Goal: Entertainment & Leisure: Consume media (video, audio)

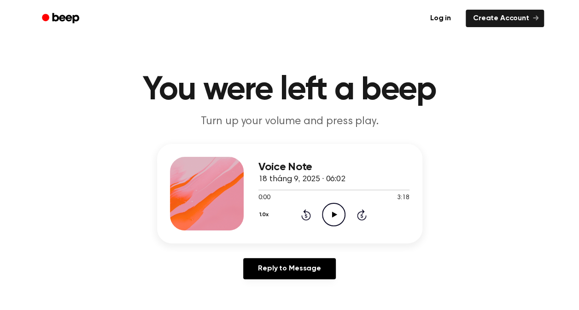
click at [336, 215] on icon "Play Audio" at bounding box center [333, 214] width 23 height 23
click at [266, 190] on div at bounding box center [288, 190] width 61 height 1
click at [259, 216] on button "1.0x" at bounding box center [265, 215] width 14 height 16
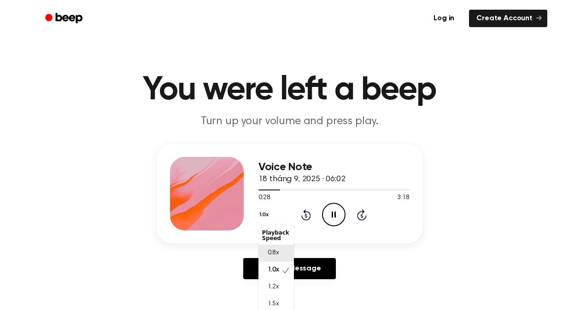
click at [283, 255] on div "0.8x" at bounding box center [275, 253] width 35 height 17
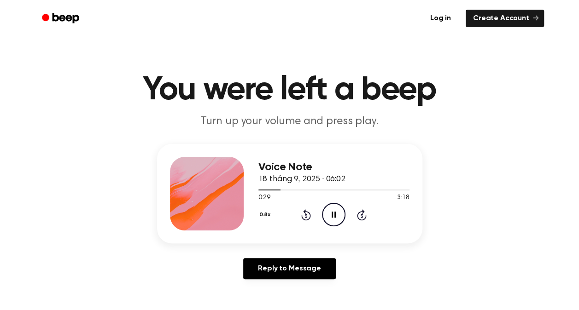
click at [308, 215] on icon "Rewind 5 seconds" at bounding box center [306, 215] width 10 height 12
click at [373, 248] on div "Voice Note 18 tháng 9, 2025 · 06:02 0:10 3:18 Your browser does not support the…" at bounding box center [289, 215] width 557 height 143
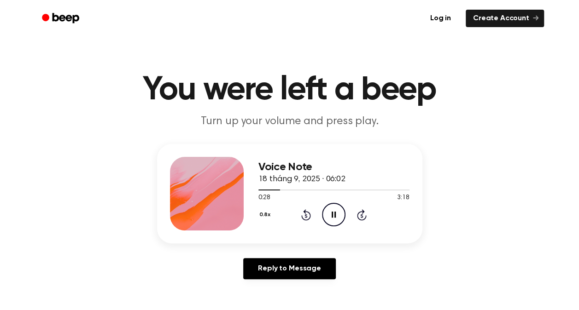
click at [324, 215] on icon "Pause Audio" at bounding box center [333, 214] width 23 height 23
click at [337, 210] on icon "Play Audio" at bounding box center [333, 214] width 23 height 23
click at [306, 212] on icon "Rewind 5 seconds" at bounding box center [306, 215] width 10 height 12
click at [341, 208] on icon "Pause Audio" at bounding box center [333, 214] width 23 height 23
click at [310, 212] on icon "Rewind 5 seconds" at bounding box center [306, 215] width 10 height 12
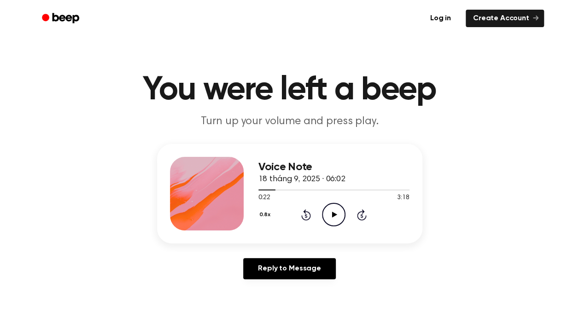
click at [340, 214] on icon "Play Audio" at bounding box center [333, 214] width 23 height 23
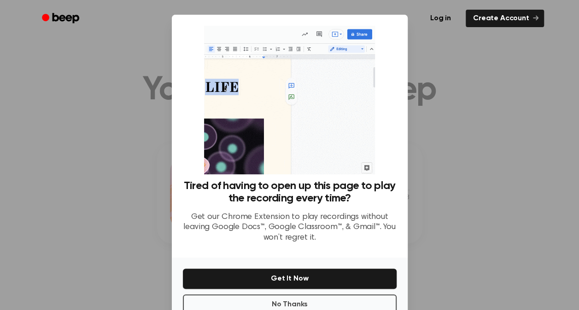
click at [443, 112] on div at bounding box center [289, 155] width 579 height 310
click at [339, 297] on button "No Thanks" at bounding box center [290, 305] width 214 height 20
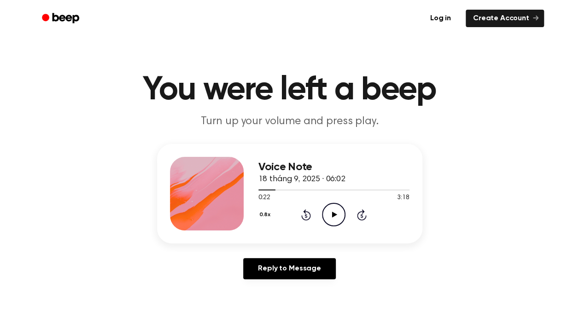
click at [341, 217] on icon "Play Audio" at bounding box center [333, 214] width 23 height 23
click at [329, 209] on icon "Pause Audio" at bounding box center [333, 214] width 23 height 23
click at [338, 217] on icon "Play Audio" at bounding box center [333, 214] width 23 height 23
click at [262, 189] on div at bounding box center [333, 189] width 151 height 7
click at [305, 212] on icon at bounding box center [306, 215] width 10 height 11
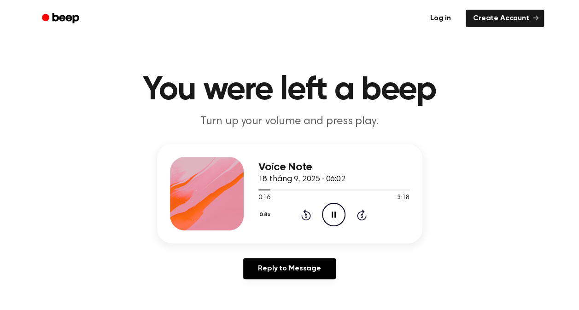
click at [305, 212] on icon at bounding box center [306, 215] width 10 height 11
click at [310, 212] on icon "Rewind 5 seconds" at bounding box center [306, 215] width 10 height 12
click at [309, 213] on icon at bounding box center [306, 215] width 10 height 11
click at [300, 214] on div "0.8x Rewind 5 seconds Pause Audio Skip 5 seconds" at bounding box center [333, 214] width 151 height 23
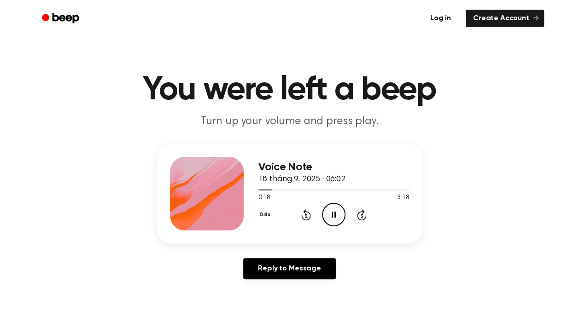
click at [301, 214] on icon "Rewind 5 seconds" at bounding box center [306, 215] width 10 height 12
click at [308, 214] on icon "Rewind 5 seconds" at bounding box center [306, 215] width 10 height 12
click at [307, 215] on icon "Rewind 5 seconds" at bounding box center [306, 215] width 10 height 12
click at [310, 215] on icon at bounding box center [306, 215] width 10 height 11
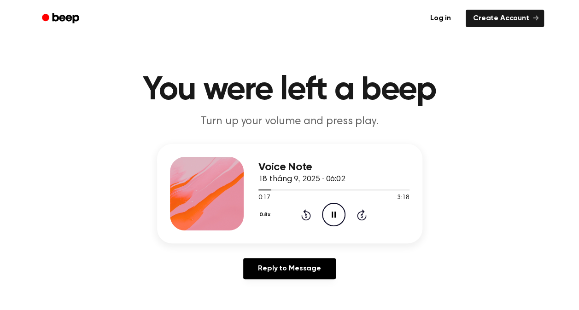
drag, startPoint x: 310, startPoint y: 215, endPoint x: 404, endPoint y: 259, distance: 103.8
click at [404, 259] on div "Reply to Message" at bounding box center [289, 272] width 265 height 29
click at [305, 212] on icon at bounding box center [306, 215] width 10 height 11
click at [306, 213] on icon "Rewind 5 seconds" at bounding box center [306, 215] width 10 height 12
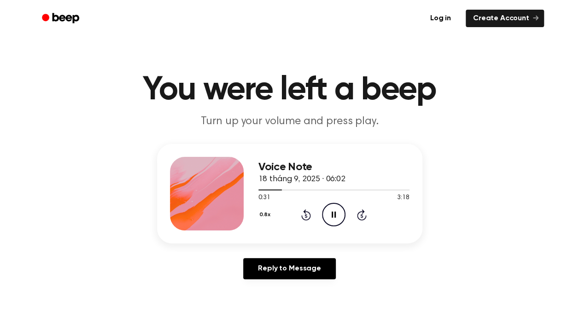
click at [306, 215] on icon at bounding box center [306, 216] width 2 height 4
click at [307, 210] on icon "Rewind 5 seconds" at bounding box center [306, 215] width 10 height 12
click at [308, 214] on icon "Rewind 5 seconds" at bounding box center [306, 215] width 10 height 12
click at [301, 215] on icon at bounding box center [306, 215] width 10 height 11
click at [303, 214] on icon "Rewind 5 seconds" at bounding box center [306, 215] width 10 height 12
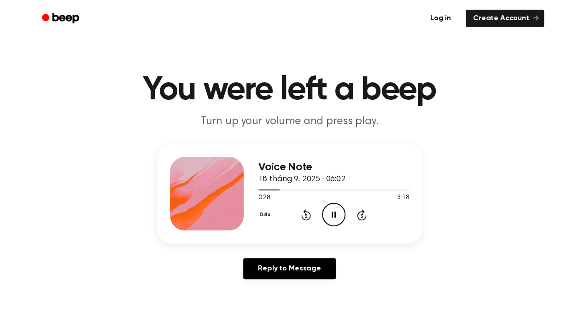
click at [341, 214] on icon "Pause Audio" at bounding box center [333, 214] width 23 height 23
click at [333, 211] on icon "Play Audio" at bounding box center [333, 214] width 23 height 23
click at [308, 218] on icon "Rewind 5 seconds" at bounding box center [306, 215] width 10 height 12
click at [309, 213] on icon at bounding box center [306, 215] width 10 height 11
click at [305, 214] on icon at bounding box center [306, 215] width 10 height 11
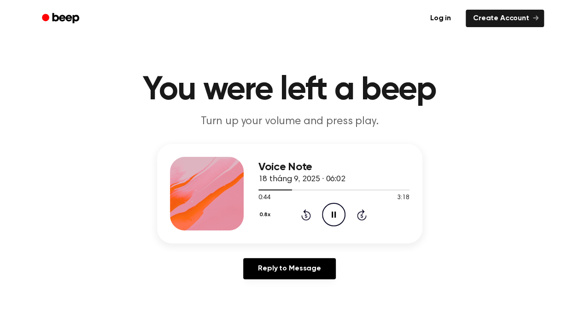
click at [304, 217] on icon "Rewind 5 seconds" at bounding box center [306, 215] width 10 height 12
click at [301, 213] on icon "Rewind 5 seconds" at bounding box center [306, 215] width 10 height 12
click at [303, 213] on icon "Rewind 5 seconds" at bounding box center [306, 215] width 10 height 12
click at [303, 215] on icon "Rewind 5 seconds" at bounding box center [306, 215] width 10 height 12
click at [306, 215] on icon "Rewind 5 seconds" at bounding box center [306, 215] width 10 height 12
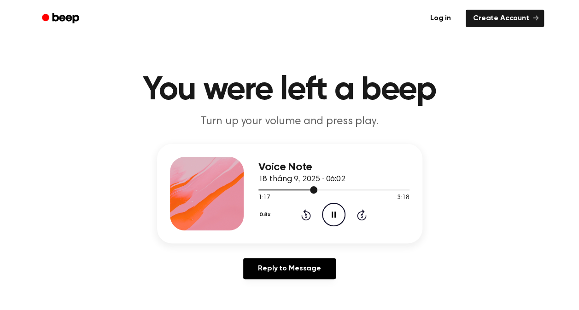
click at [280, 190] on div at bounding box center [287, 190] width 59 height 1
click at [360, 220] on icon at bounding box center [362, 215] width 10 height 11
click at [312, 215] on div "0.8x Rewind 5 seconds Pause Audio Skip 5 seconds" at bounding box center [333, 214] width 151 height 23
click at [308, 214] on icon "Rewind 5 seconds" at bounding box center [306, 215] width 10 height 12
click at [308, 215] on icon "Rewind 5 seconds" at bounding box center [306, 215] width 10 height 12
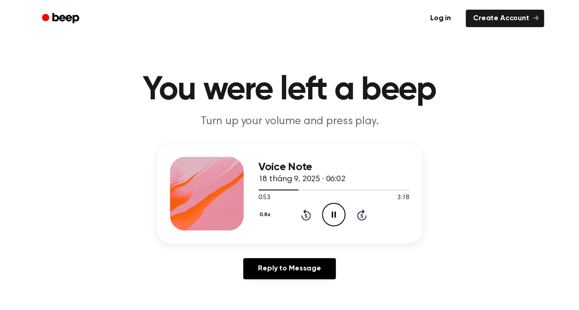
click at [301, 213] on icon "Rewind 5 seconds" at bounding box center [306, 215] width 10 height 12
click at [303, 215] on icon "Rewind 5 seconds" at bounding box center [306, 215] width 10 height 12
drag, startPoint x: 303, startPoint y: 215, endPoint x: 464, endPoint y: 250, distance: 164.4
click at [464, 250] on div "Voice Note 18 tháng 9, 2025 · 06:02 0:55 3:18 Your browser does not support the…" at bounding box center [289, 215] width 557 height 143
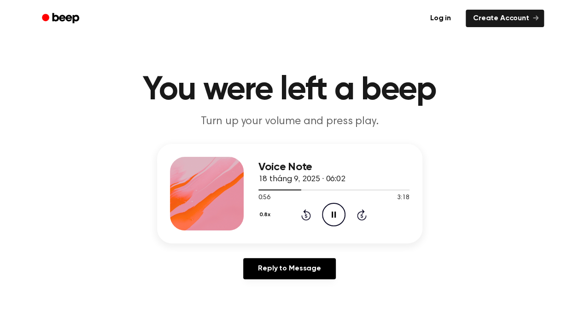
click at [308, 211] on icon "Rewind 5 seconds" at bounding box center [306, 215] width 10 height 12
click at [302, 213] on icon "Rewind 5 seconds" at bounding box center [306, 215] width 10 height 12
drag, startPoint x: 302, startPoint y: 213, endPoint x: 360, endPoint y: 246, distance: 67.5
click at [365, 250] on div "Voice Note 18 tháng 9, 2025 · 06:02 0:56 3:18 Your browser does not support the…" at bounding box center [289, 215] width 557 height 143
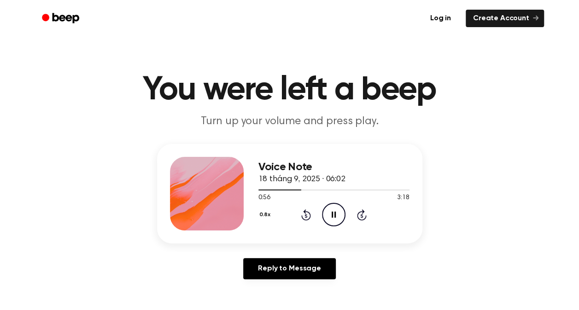
click at [300, 214] on div "0.8x Rewind 5 seconds Pause Audio Skip 5 seconds" at bounding box center [333, 214] width 151 height 23
click at [303, 212] on icon "Rewind 5 seconds" at bounding box center [306, 215] width 10 height 12
click at [308, 212] on icon at bounding box center [306, 215] width 10 height 11
click at [301, 212] on icon "Rewind 5 seconds" at bounding box center [306, 215] width 10 height 12
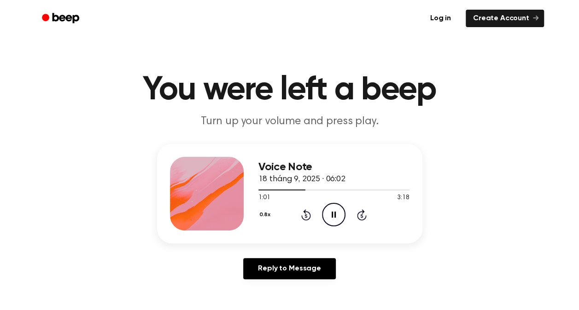
click at [301, 214] on icon "Rewind 5 seconds" at bounding box center [306, 215] width 10 height 12
click at [309, 210] on icon "Rewind 5 seconds" at bounding box center [306, 215] width 10 height 12
click at [306, 214] on icon "Rewind 5 seconds" at bounding box center [306, 215] width 10 height 12
click at [310, 213] on icon "Rewind 5 seconds" at bounding box center [306, 215] width 10 height 12
click at [309, 211] on icon "Rewind 5 seconds" at bounding box center [306, 215] width 10 height 12
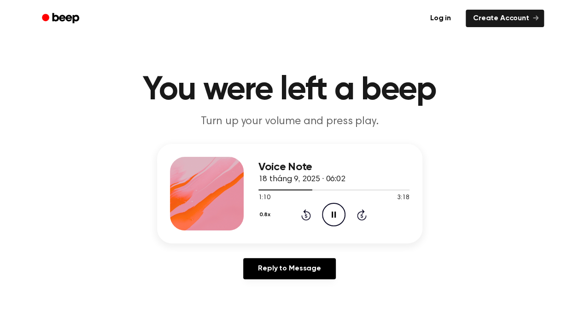
click at [307, 214] on icon "Rewind 5 seconds" at bounding box center [306, 215] width 10 height 12
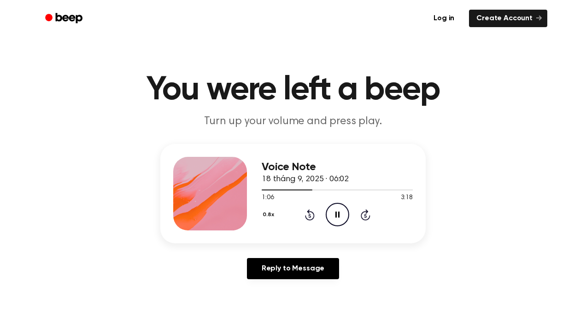
click at [262, 217] on button "0.8x" at bounding box center [270, 215] width 16 height 16
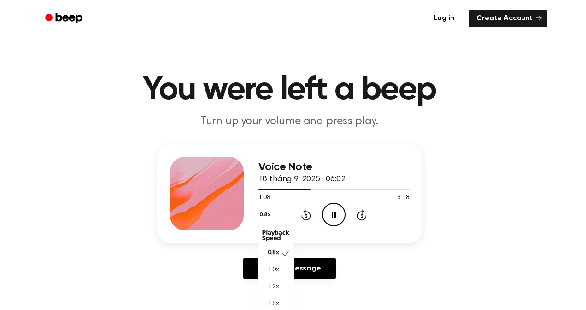
click at [332, 238] on div "Voice Note 18 tháng 9, 2025 · 06:02 1:08 3:18 Your browser does not support the…" at bounding box center [289, 193] width 265 height 99
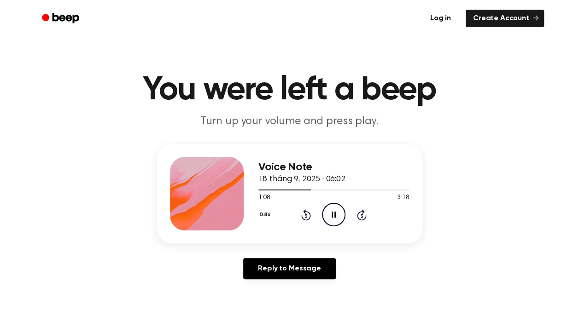
click at [309, 221] on div "0.8x Rewind 5 seconds Pause Audio Skip 5 seconds" at bounding box center [333, 214] width 151 height 23
click at [304, 214] on icon "Rewind 5 seconds" at bounding box center [306, 215] width 10 height 12
click at [300, 214] on div "0.8x Rewind 5 seconds Pause Audio Skip 5 seconds" at bounding box center [333, 214] width 151 height 23
click at [305, 214] on icon at bounding box center [306, 215] width 10 height 11
click at [309, 214] on icon at bounding box center [306, 215] width 10 height 11
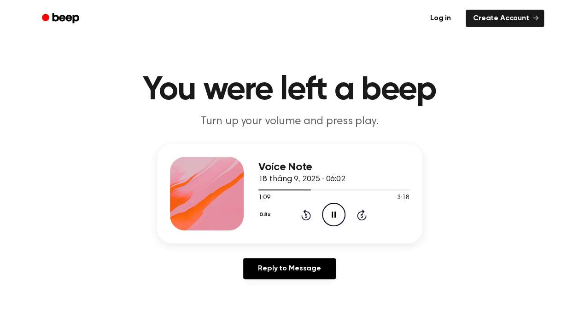
click at [329, 214] on icon "Pause Audio" at bounding box center [333, 214] width 23 height 23
click at [331, 215] on icon "Play Audio" at bounding box center [333, 214] width 23 height 23
click at [303, 211] on icon at bounding box center [306, 215] width 10 height 11
click at [332, 215] on icon at bounding box center [334, 215] width 4 height 6
click at [309, 215] on icon "Rewind 5 seconds" at bounding box center [306, 215] width 10 height 12
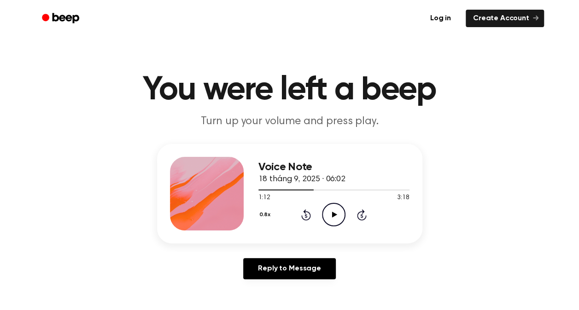
click at [338, 215] on icon "Play Audio" at bounding box center [333, 214] width 23 height 23
click at [307, 216] on icon at bounding box center [306, 216] width 2 height 4
click at [303, 217] on icon "Rewind 5 seconds" at bounding box center [306, 215] width 10 height 12
click at [307, 215] on icon "Rewind 5 seconds" at bounding box center [306, 215] width 10 height 12
click at [338, 212] on icon "Pause Audio" at bounding box center [333, 214] width 23 height 23
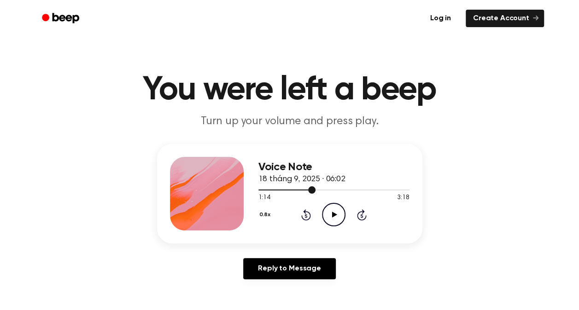
click at [262, 190] on div at bounding box center [286, 190] width 57 height 1
click at [330, 211] on icon "Play Audio" at bounding box center [333, 214] width 23 height 23
click at [326, 210] on icon "Pause Audio" at bounding box center [333, 214] width 23 height 23
click at [340, 216] on icon "Play Audio" at bounding box center [333, 214] width 23 height 23
click at [264, 186] on div at bounding box center [333, 189] width 151 height 7
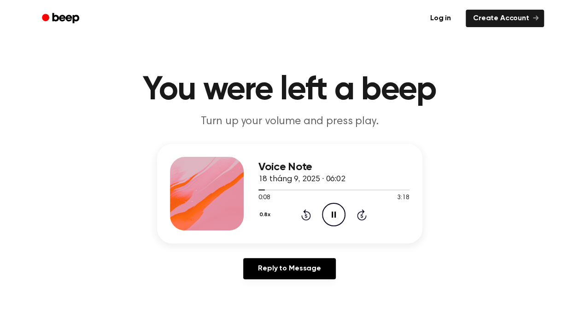
click at [359, 212] on icon at bounding box center [362, 215] width 10 height 11
click at [305, 210] on icon at bounding box center [306, 215] width 10 height 11
click at [304, 213] on icon at bounding box center [306, 215] width 10 height 11
click at [333, 213] on icon "Pause Audio" at bounding box center [333, 214] width 23 height 23
click at [331, 206] on icon "Play Audio" at bounding box center [333, 214] width 23 height 23
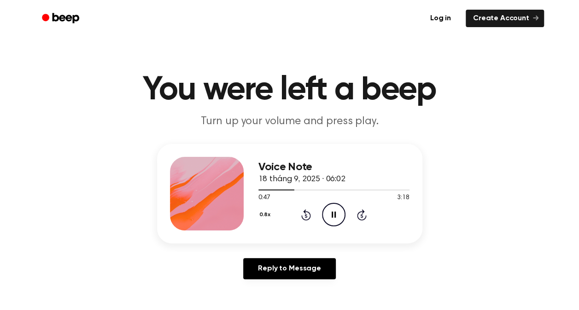
click at [334, 207] on icon "Pause Audio" at bounding box center [333, 214] width 23 height 23
click at [262, 190] on div at bounding box center [276, 190] width 36 height 1
click at [328, 214] on icon "Play Audio" at bounding box center [333, 214] width 23 height 23
click at [337, 212] on icon "Pause Audio" at bounding box center [333, 214] width 23 height 23
drag, startPoint x: 385, startPoint y: 172, endPoint x: 365, endPoint y: 169, distance: 20.5
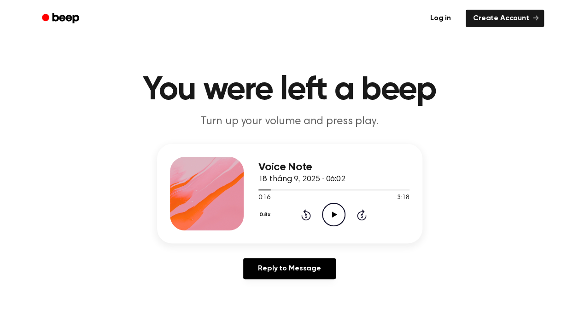
click at [365, 169] on h3 "Voice Note" at bounding box center [333, 167] width 151 height 12
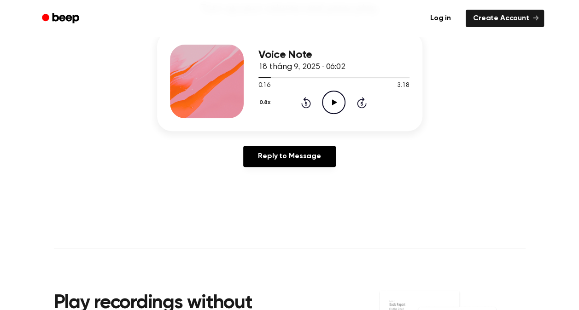
scroll to position [46, 0]
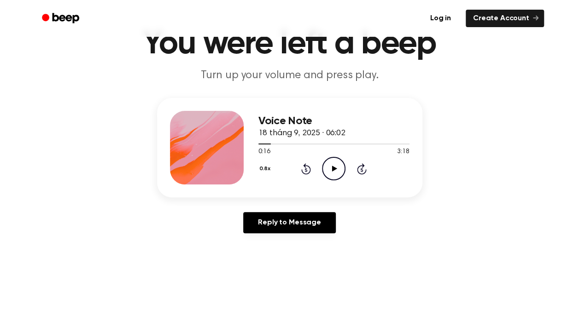
drag, startPoint x: 396, startPoint y: 115, endPoint x: 379, endPoint y: 122, distance: 18.4
click at [379, 122] on h3 "Voice Note" at bounding box center [333, 121] width 151 height 12
click at [339, 171] on icon "Play Audio" at bounding box center [333, 168] width 23 height 23
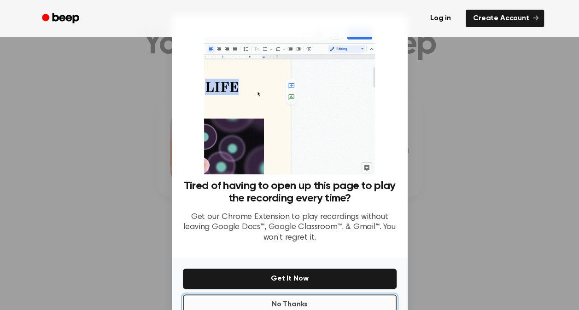
click at [340, 302] on button "No Thanks" at bounding box center [290, 305] width 214 height 20
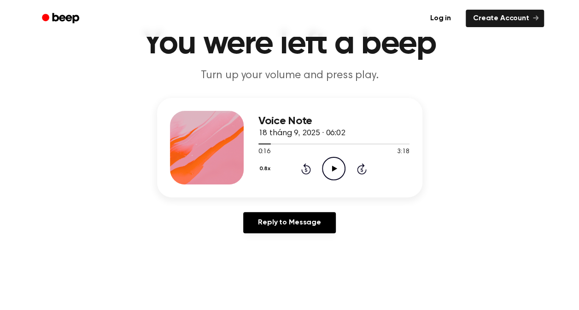
click at [338, 163] on icon "Play Audio" at bounding box center [333, 168] width 23 height 23
click at [304, 167] on icon "Rewind 5 seconds" at bounding box center [306, 169] width 10 height 12
click at [307, 167] on icon "Rewind 5 seconds" at bounding box center [306, 169] width 10 height 12
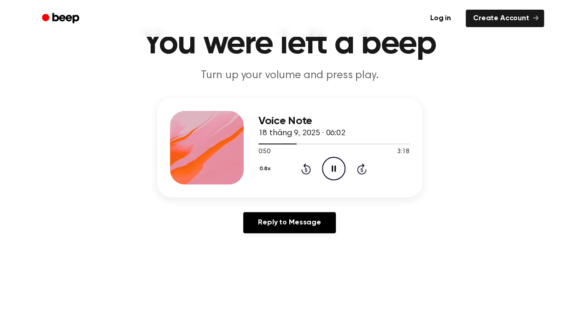
click at [308, 171] on icon "Rewind 5 seconds" at bounding box center [306, 169] width 10 height 12
click at [339, 172] on icon "Pause Audio" at bounding box center [333, 168] width 23 height 23
click at [339, 163] on icon "Play Audio" at bounding box center [333, 168] width 23 height 23
click at [339, 162] on icon "Pause Audio" at bounding box center [333, 168] width 23 height 23
click at [337, 165] on icon "Play Audio" at bounding box center [333, 168] width 23 height 23
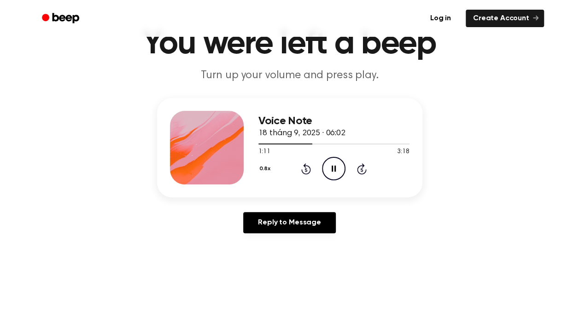
click at [305, 170] on icon "Rewind 5 seconds" at bounding box center [306, 169] width 10 height 12
click at [309, 166] on icon "Rewind 5 seconds" at bounding box center [306, 169] width 10 height 12
drag, startPoint x: 308, startPoint y: 167, endPoint x: 316, endPoint y: 163, distance: 9.1
click at [308, 167] on icon at bounding box center [306, 168] width 10 height 11
click at [309, 167] on icon at bounding box center [306, 168] width 10 height 11
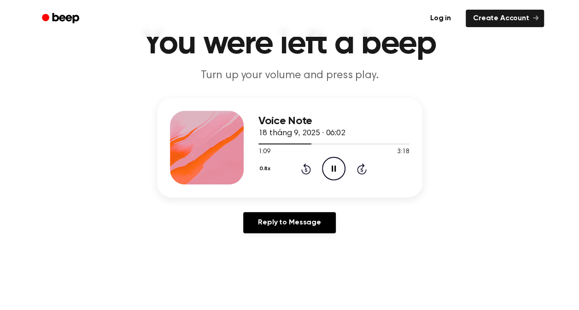
click at [305, 168] on icon "Rewind 5 seconds" at bounding box center [306, 169] width 10 height 12
click at [338, 169] on icon "Pause Audio" at bounding box center [333, 168] width 23 height 23
click at [339, 164] on icon "Play Audio" at bounding box center [333, 168] width 23 height 23
click at [322, 144] on div at bounding box center [312, 144] width 108 height 1
click at [309, 144] on div at bounding box center [290, 144] width 65 height 1
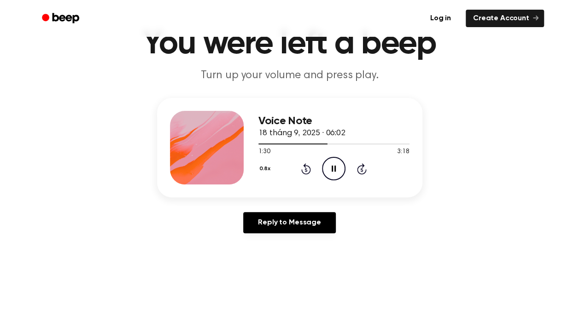
click at [305, 169] on icon at bounding box center [306, 170] width 2 height 4
click at [311, 169] on div "0.8x Rewind 5 seconds Pause Audio Skip 5 seconds" at bounding box center [333, 168] width 151 height 23
click at [308, 169] on icon "Rewind 5 seconds" at bounding box center [306, 169] width 10 height 12
drag, startPoint x: 308, startPoint y: 169, endPoint x: 393, endPoint y: 180, distance: 86.2
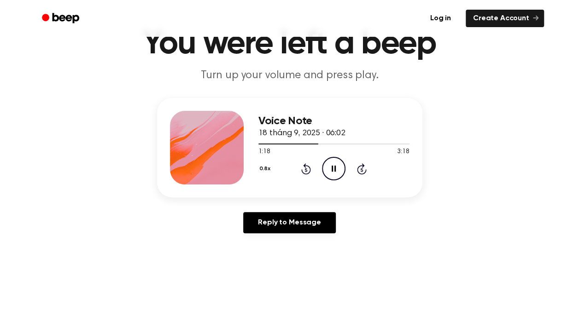
click at [393, 180] on div "0.8x Rewind 5 seconds Pause Audio Skip 5 seconds" at bounding box center [333, 168] width 151 height 23
click at [303, 170] on icon "Rewind 5 seconds" at bounding box center [306, 169] width 10 height 12
click at [302, 166] on icon "Rewind 5 seconds" at bounding box center [306, 169] width 10 height 12
click at [304, 168] on icon "Rewind 5 seconds" at bounding box center [306, 169] width 10 height 12
click at [310, 171] on icon at bounding box center [306, 168] width 10 height 11
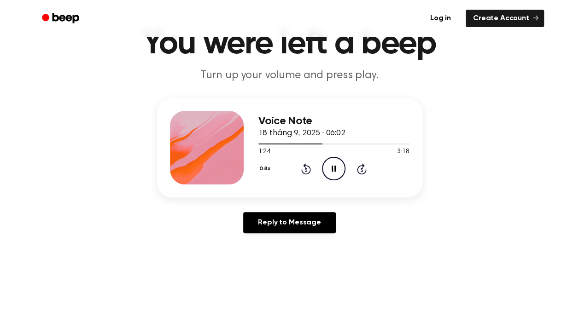
click at [310, 171] on icon at bounding box center [306, 168] width 10 height 11
click at [307, 173] on icon at bounding box center [306, 168] width 10 height 11
click at [299, 165] on div "0.8x Rewind 5 seconds Pause Audio Skip 5 seconds" at bounding box center [333, 168] width 151 height 23
click at [304, 168] on icon "Rewind 5 seconds" at bounding box center [306, 169] width 10 height 12
click at [331, 171] on icon "Pause Audio" at bounding box center [333, 168] width 23 height 23
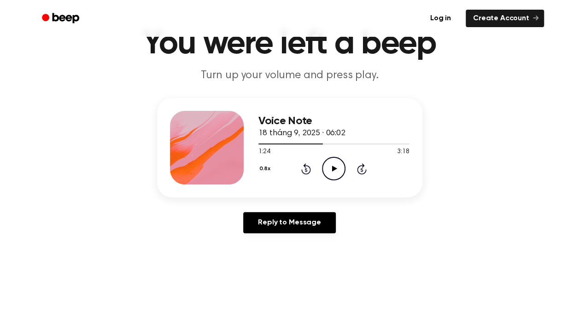
click at [336, 169] on icon "Play Audio" at bounding box center [333, 168] width 23 height 23
click at [309, 168] on icon at bounding box center [306, 168] width 10 height 11
click at [308, 170] on icon "Rewind 5 seconds" at bounding box center [306, 169] width 10 height 12
click at [308, 173] on icon at bounding box center [306, 168] width 10 height 11
click at [304, 167] on icon at bounding box center [306, 168] width 10 height 11
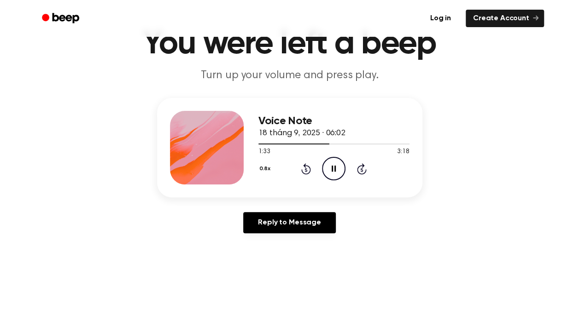
click at [307, 165] on icon at bounding box center [306, 168] width 10 height 11
click at [307, 167] on icon "Rewind 5 seconds" at bounding box center [306, 169] width 10 height 12
click at [310, 171] on icon "Rewind 5 seconds" at bounding box center [306, 169] width 10 height 12
click at [303, 169] on icon "Rewind 5 seconds" at bounding box center [306, 169] width 10 height 12
click at [309, 169] on icon "Rewind 5 seconds" at bounding box center [306, 169] width 10 height 12
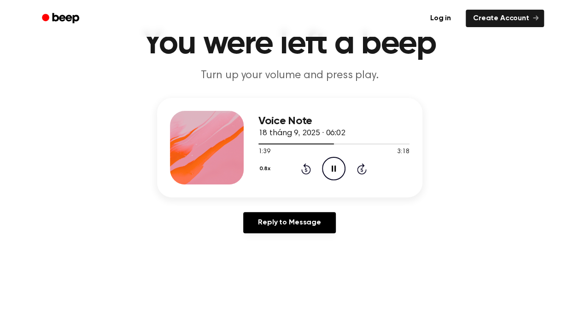
click at [308, 167] on icon at bounding box center [306, 168] width 10 height 11
click at [308, 169] on icon "Rewind 5 seconds" at bounding box center [306, 169] width 10 height 12
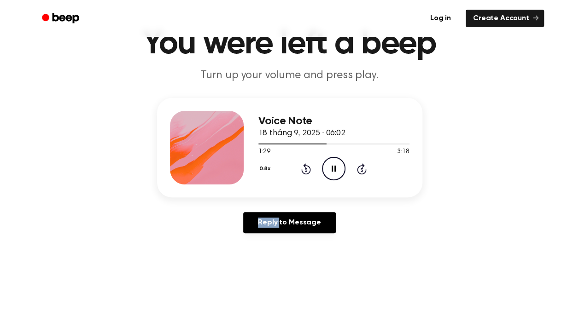
click at [308, 169] on icon "Rewind 5 seconds" at bounding box center [306, 169] width 10 height 12
click at [305, 169] on icon "Rewind 5 seconds" at bounding box center [306, 169] width 10 height 12
click at [294, 173] on div "0.8x Rewind 5 seconds Pause Audio Skip 5 seconds" at bounding box center [333, 168] width 151 height 23
click at [308, 169] on icon "Rewind 5 seconds" at bounding box center [306, 169] width 10 height 12
click at [309, 174] on icon "Rewind 5 seconds" at bounding box center [306, 169] width 10 height 12
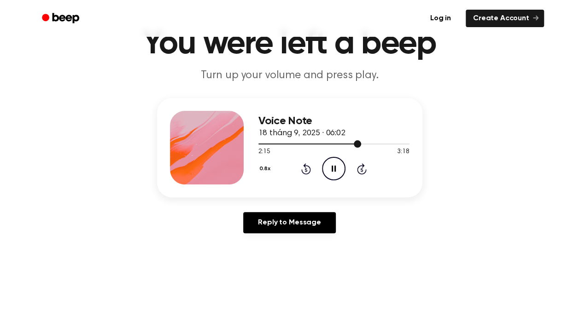
click at [303, 145] on div at bounding box center [333, 143] width 151 height 7
click at [360, 166] on icon at bounding box center [362, 168] width 10 height 11
click at [360, 170] on icon "Skip 5 seconds" at bounding box center [361, 169] width 10 height 12
click at [305, 167] on icon at bounding box center [306, 168] width 10 height 11
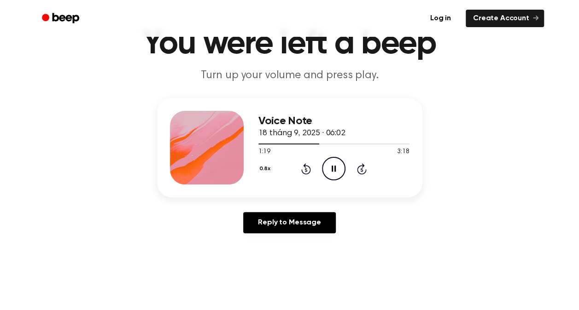
click at [308, 170] on icon "Rewind 5 seconds" at bounding box center [306, 169] width 10 height 12
click at [328, 168] on icon "Pause Audio" at bounding box center [333, 168] width 23 height 23
click at [330, 169] on icon "Play Audio" at bounding box center [333, 168] width 23 height 23
click at [306, 168] on icon "Rewind 5 seconds" at bounding box center [306, 169] width 10 height 12
click at [336, 164] on icon "Pause Audio" at bounding box center [333, 168] width 23 height 23
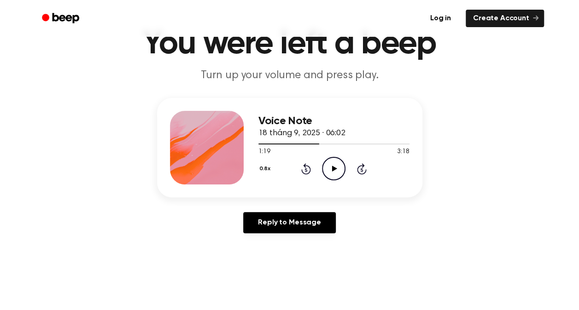
click at [334, 164] on icon "Play Audio" at bounding box center [333, 168] width 23 height 23
click at [312, 170] on div "0.8x Rewind 5 seconds Pause Audio Skip 5 seconds" at bounding box center [333, 168] width 151 height 23
click at [309, 170] on icon "Rewind 5 seconds" at bounding box center [306, 169] width 10 height 12
drag, startPoint x: 309, startPoint y: 170, endPoint x: 402, endPoint y: 198, distance: 97.0
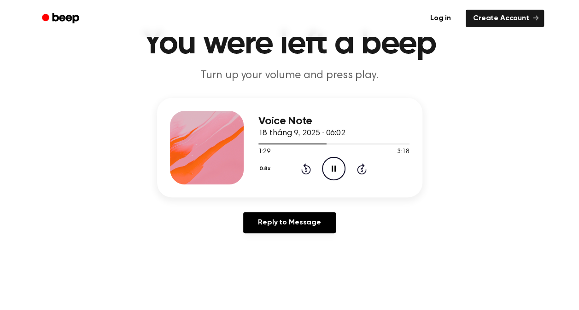
click at [402, 198] on div "Voice Note 18 tháng 9, 2025 · 06:02 1:29 3:18 Your browser does not support the…" at bounding box center [289, 169] width 557 height 143
click at [308, 169] on icon "Rewind 5 seconds" at bounding box center [306, 169] width 10 height 12
click at [307, 169] on icon "Rewind 5 seconds" at bounding box center [306, 169] width 10 height 12
click at [307, 167] on icon "Rewind 5 seconds" at bounding box center [306, 169] width 10 height 12
click at [309, 170] on icon at bounding box center [306, 168] width 10 height 11
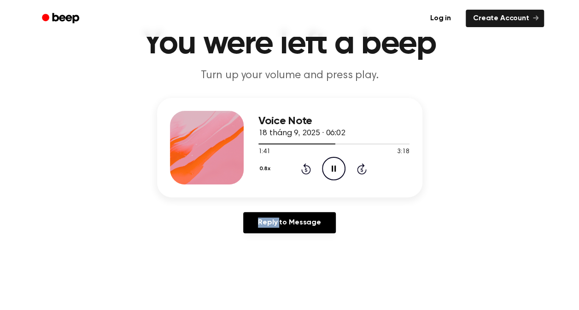
click at [309, 170] on icon at bounding box center [306, 168] width 10 height 11
drag, startPoint x: 309, startPoint y: 170, endPoint x: 304, endPoint y: 169, distance: 5.4
click at [304, 169] on icon "Rewind 5 seconds" at bounding box center [306, 169] width 10 height 12
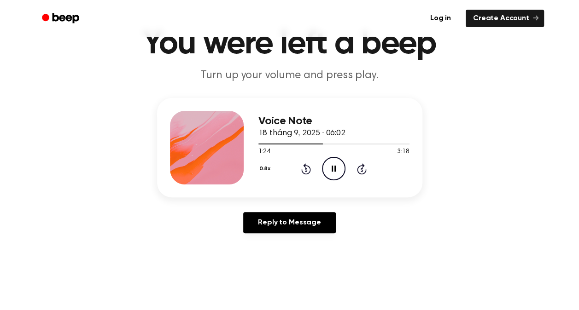
click at [307, 169] on icon "Rewind 5 seconds" at bounding box center [306, 169] width 10 height 12
click at [336, 169] on icon "Pause Audio" at bounding box center [333, 168] width 23 height 23
click at [334, 167] on icon at bounding box center [334, 169] width 5 height 6
click at [306, 169] on icon at bounding box center [306, 170] width 2 height 4
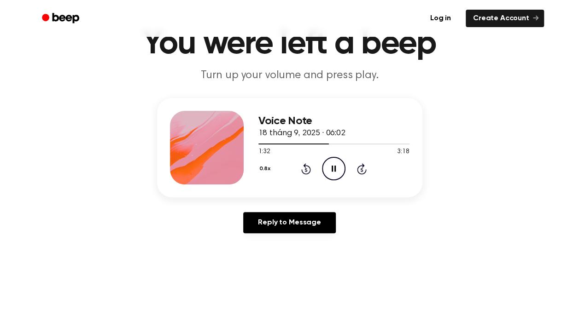
click at [306, 169] on icon at bounding box center [306, 170] width 2 height 4
click at [339, 168] on icon "Pause Audio" at bounding box center [333, 168] width 23 height 23
click at [332, 171] on icon "Play Audio" at bounding box center [333, 168] width 23 height 23
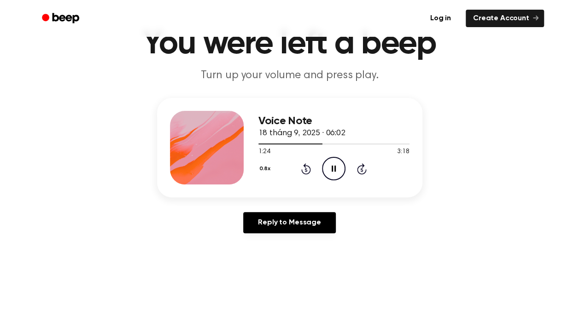
click at [309, 168] on icon "Rewind 5 seconds" at bounding box center [306, 169] width 10 height 12
click at [332, 169] on icon at bounding box center [334, 169] width 4 height 6
click at [332, 170] on icon at bounding box center [334, 169] width 5 height 6
click at [309, 169] on icon at bounding box center [306, 168] width 10 height 11
click at [339, 172] on icon "Pause Audio" at bounding box center [333, 168] width 23 height 23
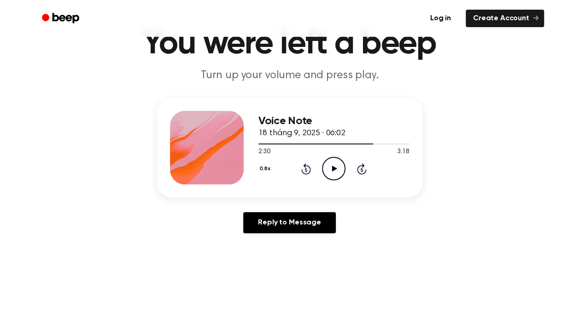
click at [344, 172] on circle at bounding box center [333, 168] width 23 height 23
click at [345, 146] on div at bounding box center [333, 143] width 151 height 7
click at [308, 167] on icon at bounding box center [306, 168] width 10 height 11
click at [309, 167] on icon at bounding box center [306, 168] width 10 height 11
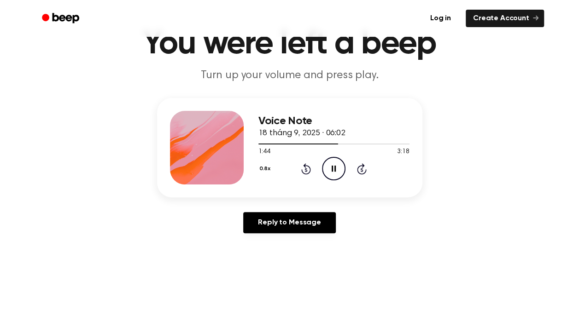
drag, startPoint x: 309, startPoint y: 167, endPoint x: 370, endPoint y: 228, distance: 86.6
click at [370, 228] on div "Reply to Message" at bounding box center [289, 226] width 265 height 29
click at [308, 173] on icon at bounding box center [306, 168] width 10 height 11
click at [308, 169] on icon "Rewind 5 seconds" at bounding box center [306, 169] width 10 height 12
click at [306, 169] on icon at bounding box center [306, 170] width 2 height 4
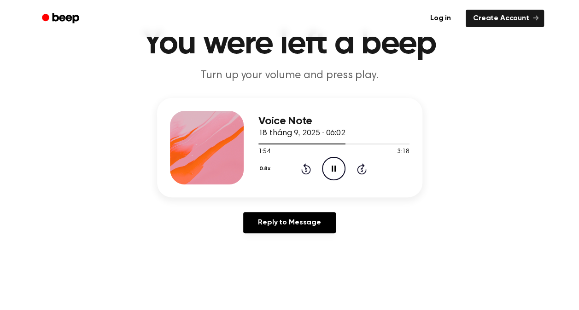
click at [306, 169] on icon at bounding box center [306, 170] width 2 height 4
click at [303, 166] on icon at bounding box center [306, 168] width 10 height 11
click at [305, 171] on icon "Rewind 5 seconds" at bounding box center [306, 169] width 10 height 12
click at [309, 170] on icon "Rewind 5 seconds" at bounding box center [306, 169] width 10 height 12
click at [301, 176] on div "0.8x Rewind 5 seconds Pause Audio Skip 5 seconds" at bounding box center [333, 168] width 151 height 23
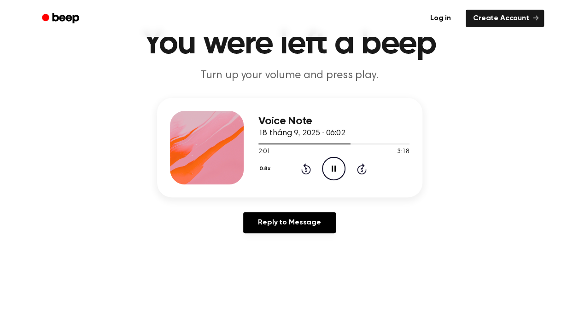
click at [304, 170] on icon "Rewind 5 seconds" at bounding box center [306, 169] width 10 height 12
click at [307, 172] on icon "Rewind 5 seconds" at bounding box center [306, 169] width 10 height 12
click at [307, 167] on icon "Rewind 5 seconds" at bounding box center [306, 169] width 10 height 12
click at [344, 146] on div at bounding box center [333, 143] width 151 height 7
click at [303, 172] on icon "Rewind 5 seconds" at bounding box center [306, 169] width 10 height 12
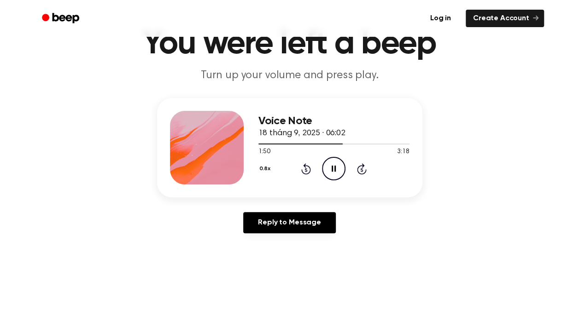
drag, startPoint x: 303, startPoint y: 172, endPoint x: 314, endPoint y: 160, distance: 15.7
click at [303, 171] on icon "Rewind 5 seconds" at bounding box center [306, 169] width 10 height 12
click at [305, 169] on icon "Rewind 5 seconds" at bounding box center [306, 169] width 10 height 12
click at [301, 169] on icon "Rewind 5 seconds" at bounding box center [306, 169] width 10 height 12
click at [308, 168] on icon "Rewind 5 seconds" at bounding box center [306, 169] width 10 height 12
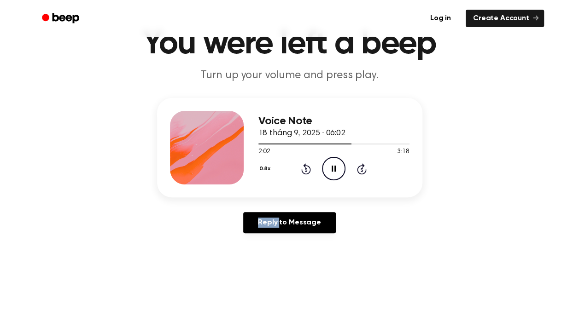
click at [308, 168] on icon "Rewind 5 seconds" at bounding box center [306, 169] width 10 height 12
click at [309, 169] on icon "Rewind 5 seconds" at bounding box center [306, 169] width 10 height 12
click at [311, 169] on div "0.8x Rewind 5 seconds Pause Audio Skip 5 seconds" at bounding box center [333, 168] width 151 height 23
click at [309, 170] on icon "Rewind 5 seconds" at bounding box center [306, 169] width 10 height 12
click at [306, 169] on icon "Rewind 5 seconds" at bounding box center [306, 169] width 10 height 12
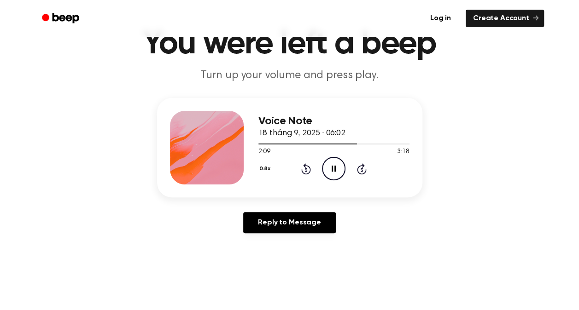
click at [307, 166] on icon at bounding box center [306, 168] width 10 height 11
click at [308, 169] on icon "Rewind 5 seconds" at bounding box center [306, 169] width 10 height 12
click at [305, 168] on icon "Rewind 5 seconds" at bounding box center [306, 169] width 10 height 12
click at [305, 169] on icon "Rewind 5 seconds" at bounding box center [306, 169] width 10 height 12
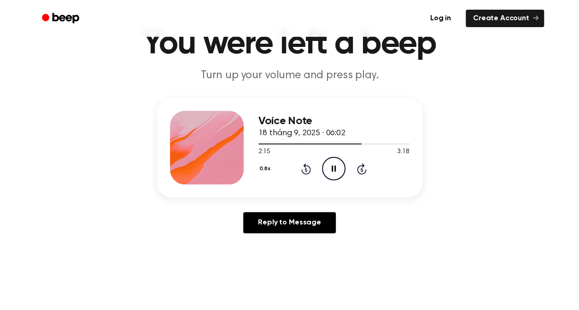
click at [309, 167] on icon at bounding box center [306, 168] width 10 height 11
click at [307, 168] on icon "Rewind 5 seconds" at bounding box center [306, 169] width 10 height 12
click at [307, 169] on icon "Rewind 5 seconds" at bounding box center [306, 169] width 10 height 12
click at [308, 166] on icon at bounding box center [306, 168] width 10 height 11
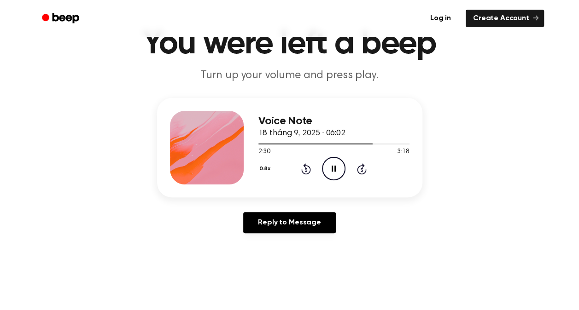
click at [307, 165] on icon at bounding box center [306, 168] width 10 height 11
click at [303, 171] on icon "Rewind 5 seconds" at bounding box center [306, 169] width 10 height 12
click at [308, 168] on icon "Rewind 5 seconds" at bounding box center [306, 169] width 10 height 12
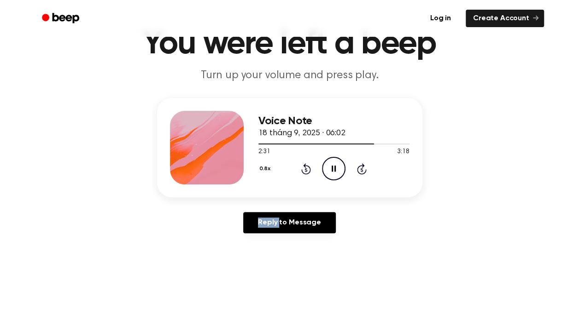
click at [308, 168] on icon "Rewind 5 seconds" at bounding box center [306, 169] width 10 height 12
drag, startPoint x: 308, startPoint y: 168, endPoint x: 397, endPoint y: 187, distance: 91.0
click at [397, 187] on div "Voice Note 18 tháng 9, 2025 · 06:02 2:17 3:18 Your browser does not support the…" at bounding box center [289, 147] width 265 height 99
click at [308, 171] on icon "Rewind 5 seconds" at bounding box center [306, 169] width 10 height 12
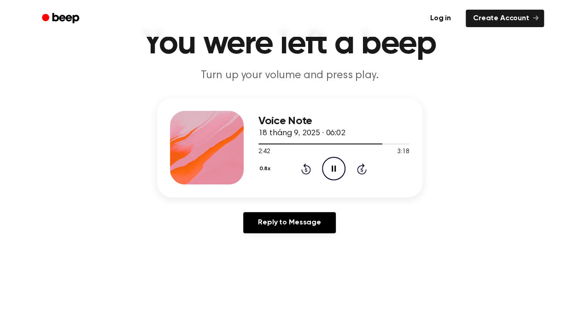
click at [301, 170] on icon at bounding box center [306, 168] width 10 height 11
click at [304, 167] on icon at bounding box center [306, 168] width 10 height 11
click at [307, 168] on icon "Rewind 5 seconds" at bounding box center [306, 169] width 10 height 12
click at [303, 169] on icon "Rewind 5 seconds" at bounding box center [306, 169] width 10 height 12
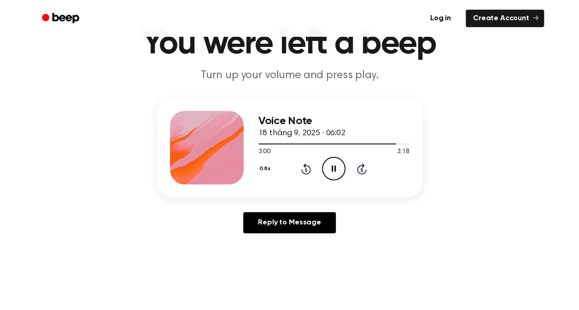
click at [303, 169] on icon "Rewind 5 seconds" at bounding box center [306, 169] width 10 height 12
drag, startPoint x: 303, startPoint y: 169, endPoint x: 404, endPoint y: 181, distance: 101.7
click at [404, 181] on div "Voice Note 18 tháng 9, 2025 · 06:02 2:48 3:18 Your browser does not support the…" at bounding box center [333, 148] width 151 height 74
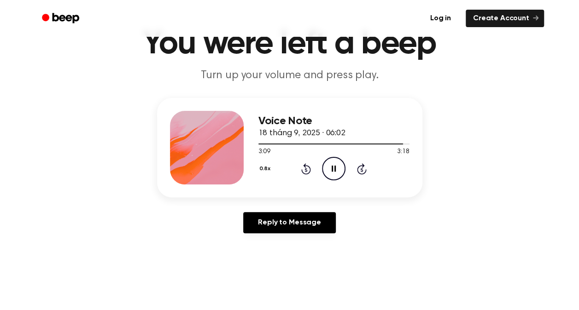
click at [307, 167] on icon "Rewind 5 seconds" at bounding box center [306, 169] width 10 height 12
click at [303, 168] on icon "Rewind 5 seconds" at bounding box center [306, 169] width 10 height 12
click at [308, 170] on icon "Rewind 5 seconds" at bounding box center [306, 169] width 10 height 12
click at [392, 143] on div at bounding box center [333, 143] width 151 height 7
click at [379, 146] on div at bounding box center [333, 143] width 151 height 7
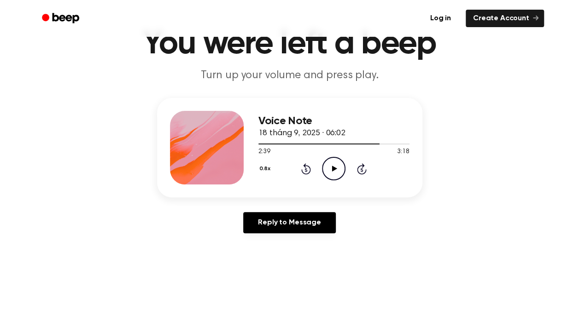
click at [338, 164] on icon "Play Audio" at bounding box center [333, 168] width 23 height 23
click at [306, 167] on icon "Rewind 5 seconds" at bounding box center [306, 169] width 10 height 12
click at [346, 144] on div at bounding box center [333, 144] width 151 height 1
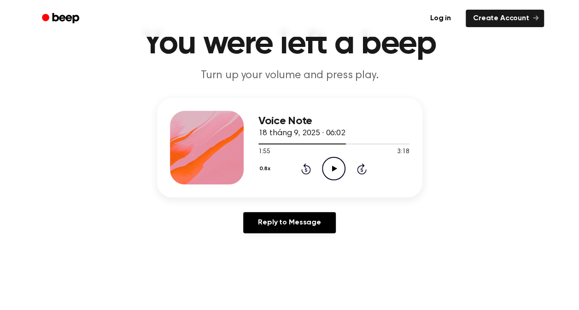
click at [338, 168] on icon "Play Audio" at bounding box center [333, 168] width 23 height 23
click at [302, 171] on icon at bounding box center [306, 168] width 10 height 11
drag, startPoint x: 302, startPoint y: 171, endPoint x: 309, endPoint y: 168, distance: 7.2
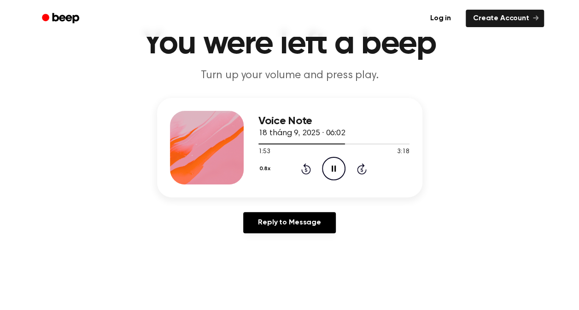
click at [309, 168] on icon "Rewind 5 seconds" at bounding box center [306, 169] width 10 height 12
click at [309, 167] on icon at bounding box center [306, 168] width 10 height 11
click at [310, 165] on icon "Rewind 5 seconds" at bounding box center [306, 169] width 10 height 12
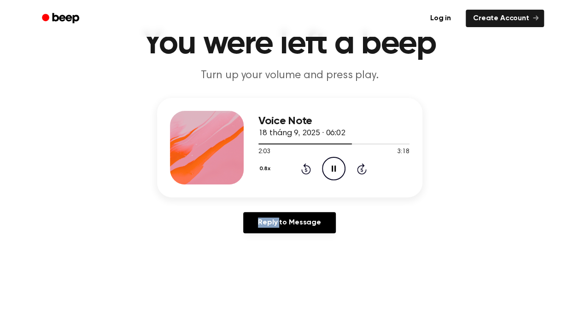
click at [310, 165] on icon "Rewind 5 seconds" at bounding box center [306, 169] width 10 height 12
drag, startPoint x: 310, startPoint y: 165, endPoint x: 379, endPoint y: 182, distance: 71.6
click at [379, 182] on div "Voice Note 18 tháng 9, 2025 · 06:02 1:58 3:18 Your browser does not support the…" at bounding box center [333, 148] width 151 height 74
click at [308, 172] on icon "Rewind 5 seconds" at bounding box center [306, 169] width 10 height 12
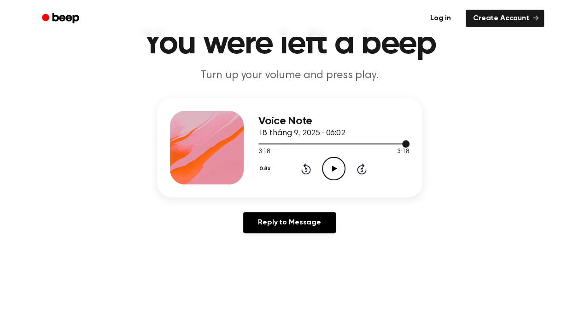
click at [358, 143] on div at bounding box center [333, 143] width 151 height 7
click at [336, 160] on icon "Play Audio" at bounding box center [333, 168] width 23 height 23
click at [308, 167] on icon at bounding box center [306, 168] width 10 height 11
click at [308, 168] on icon "Rewind 5 seconds" at bounding box center [306, 169] width 10 height 12
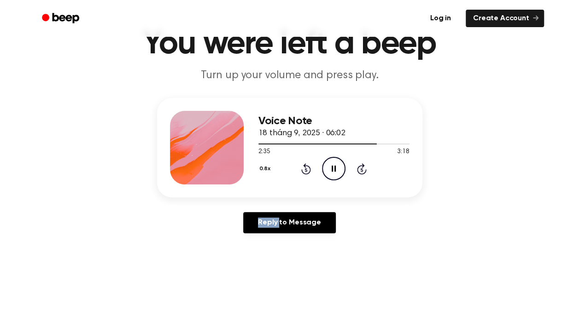
click at [308, 168] on icon "Rewind 5 seconds" at bounding box center [306, 169] width 10 height 12
click at [308, 170] on icon "Rewind 5 seconds" at bounding box center [306, 169] width 10 height 12
click at [332, 169] on icon at bounding box center [334, 169] width 4 height 6
click at [332, 166] on icon "Play Audio" at bounding box center [333, 168] width 23 height 23
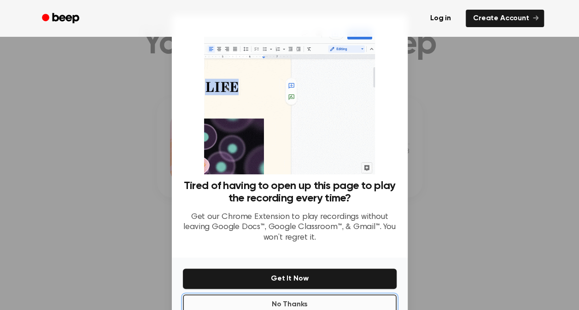
click at [359, 295] on button "No Thanks" at bounding box center [290, 305] width 214 height 20
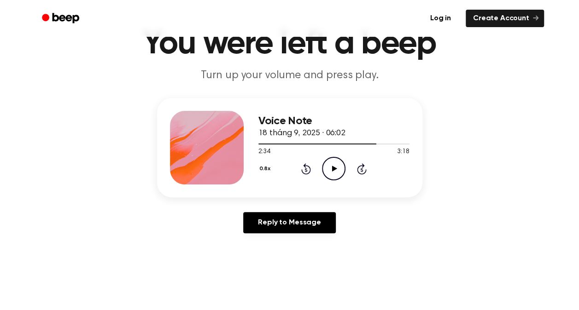
click at [332, 170] on icon at bounding box center [334, 169] width 5 height 6
click at [305, 170] on icon "Rewind 5 seconds" at bounding box center [306, 169] width 10 height 12
drag, startPoint x: 338, startPoint y: 169, endPoint x: 335, endPoint y: 151, distance: 17.2
click at [339, 169] on icon "Pause Audio" at bounding box center [333, 168] width 23 height 23
click at [329, 172] on icon "Play Audio" at bounding box center [333, 168] width 23 height 23
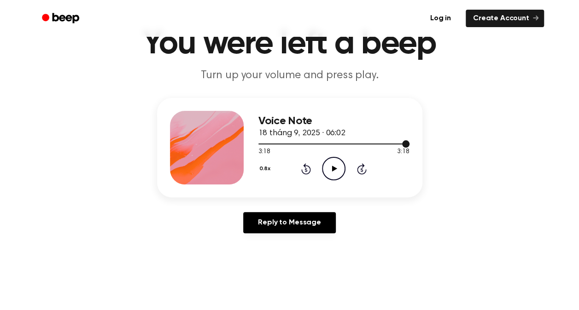
click at [388, 146] on div at bounding box center [333, 143] width 151 height 7
click at [339, 165] on icon "Play Audio" at bounding box center [333, 168] width 23 height 23
click at [310, 169] on icon at bounding box center [306, 168] width 10 height 11
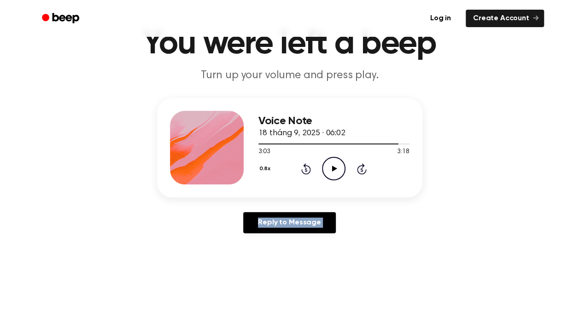
click at [310, 169] on icon at bounding box center [306, 168] width 10 height 11
drag, startPoint x: 310, startPoint y: 169, endPoint x: 333, endPoint y: 173, distance: 23.4
click at [333, 173] on icon "Play Audio" at bounding box center [333, 168] width 23 height 23
click at [310, 173] on icon "Rewind 5 seconds" at bounding box center [306, 169] width 10 height 12
click at [302, 169] on icon "Rewind 5 seconds" at bounding box center [306, 169] width 10 height 12
